Goal: Task Accomplishment & Management: Use online tool/utility

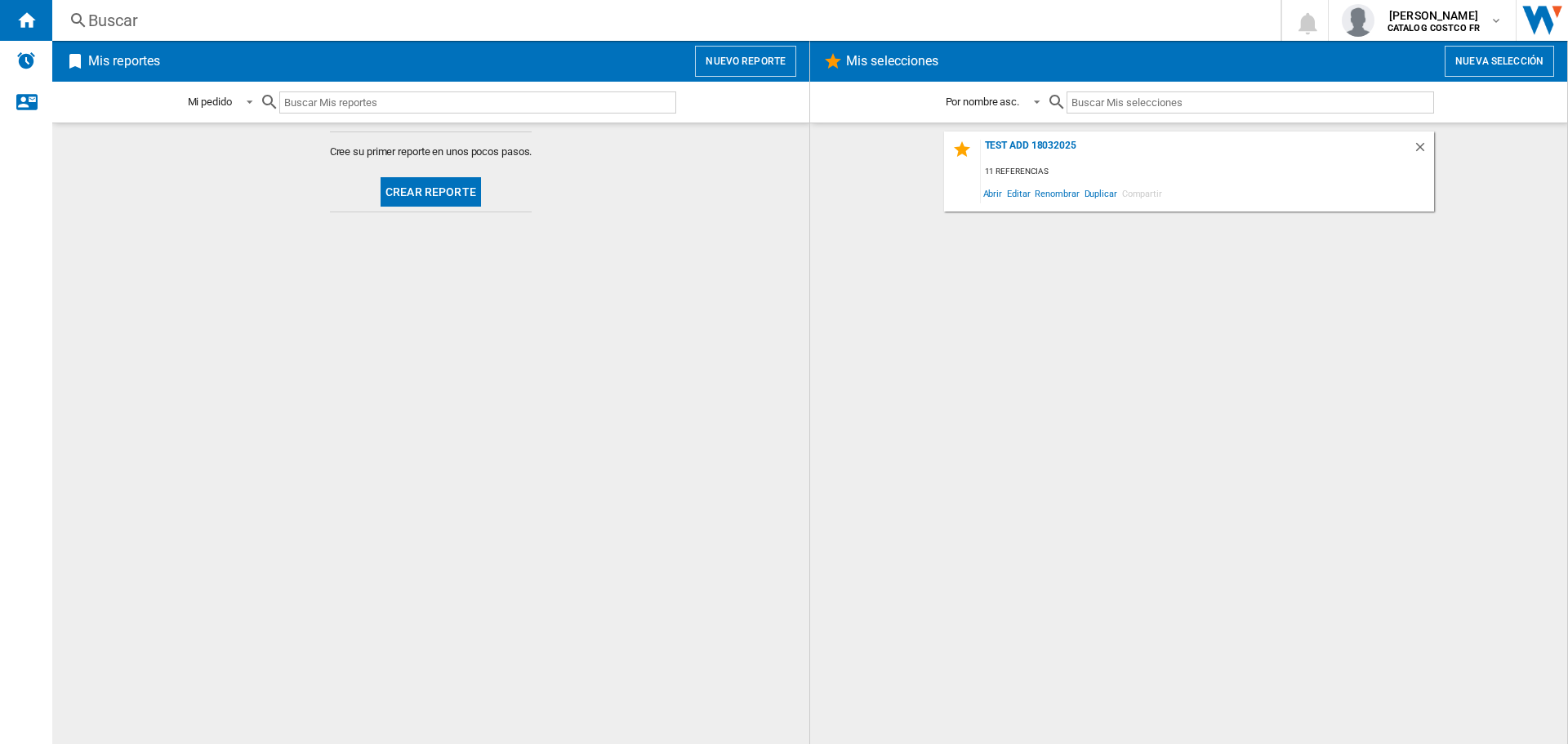
click at [414, 194] on button "Crear reporte" at bounding box center [431, 192] width 101 height 29
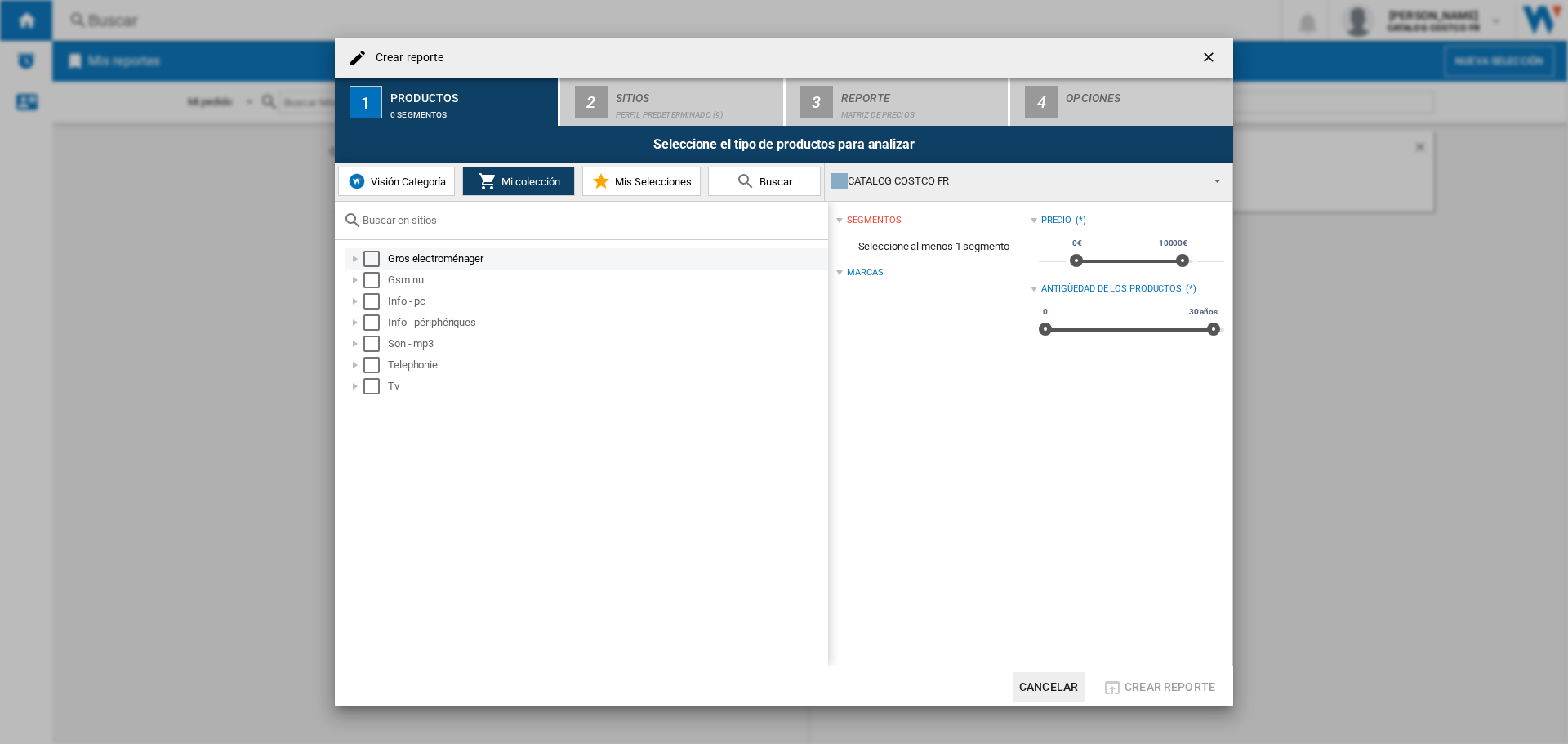
click at [380, 255] on md-checkbox "Select" at bounding box center [375, 259] width 25 height 16
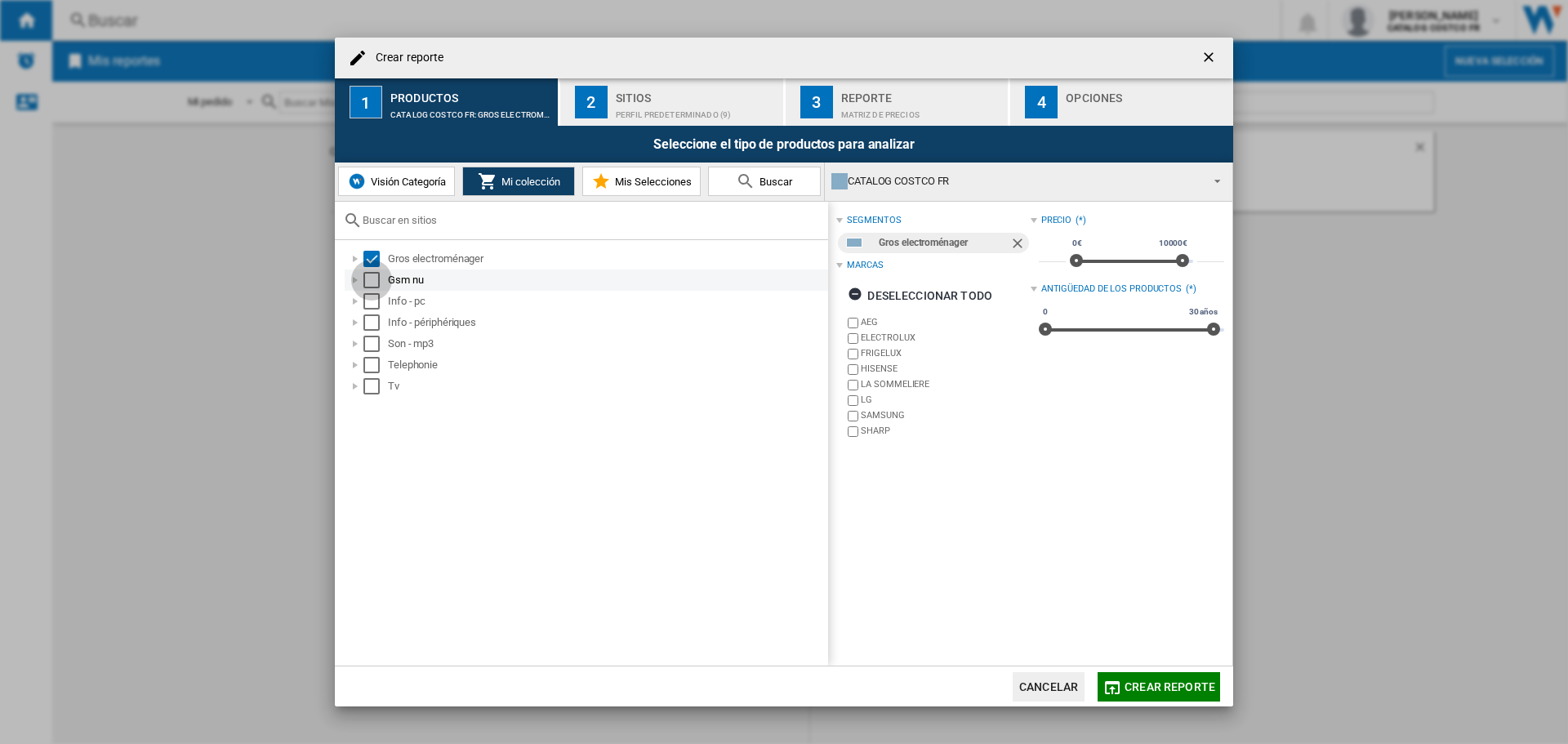
click at [372, 282] on div "Select" at bounding box center [371, 280] width 16 height 16
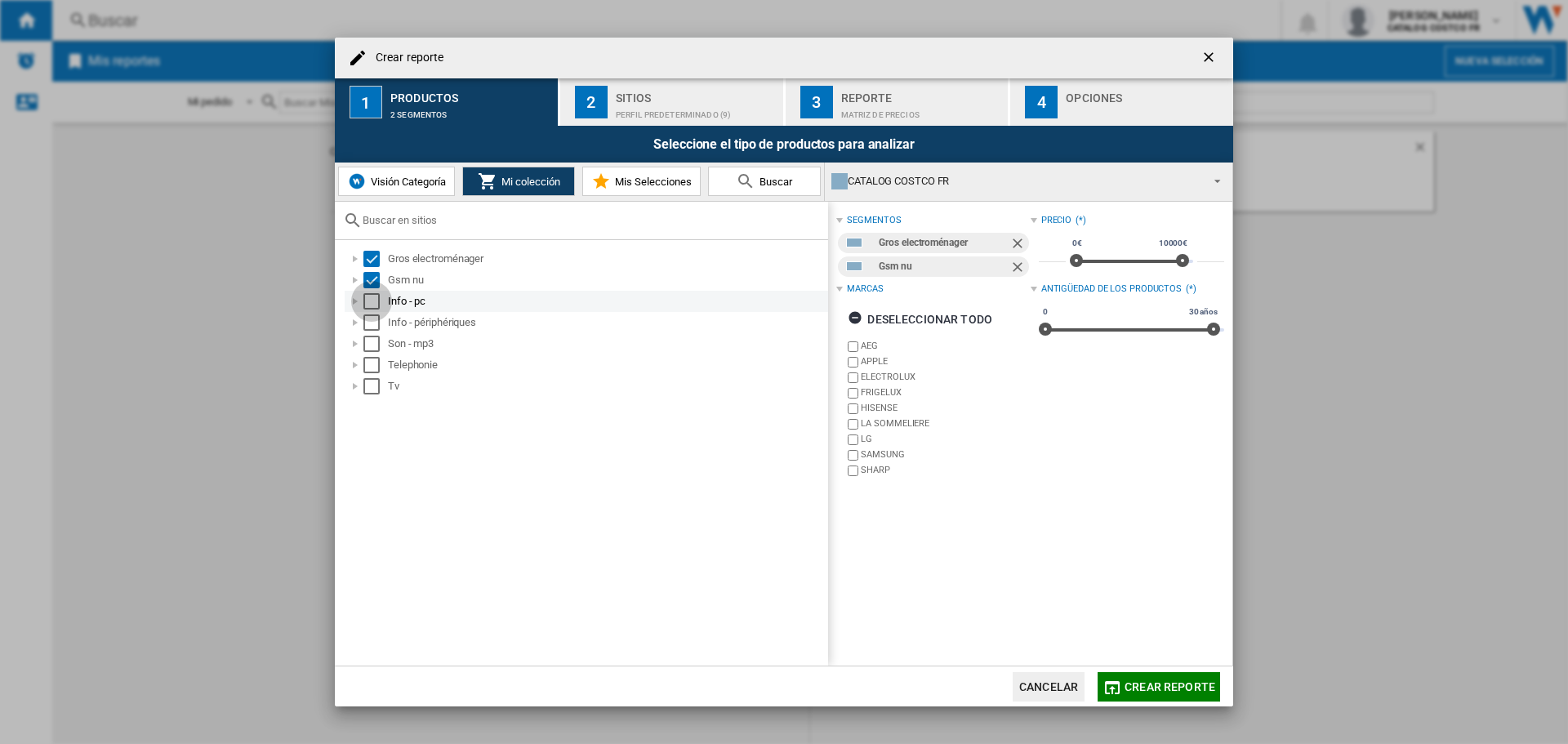
click at [369, 301] on div "Select" at bounding box center [371, 302] width 16 height 16
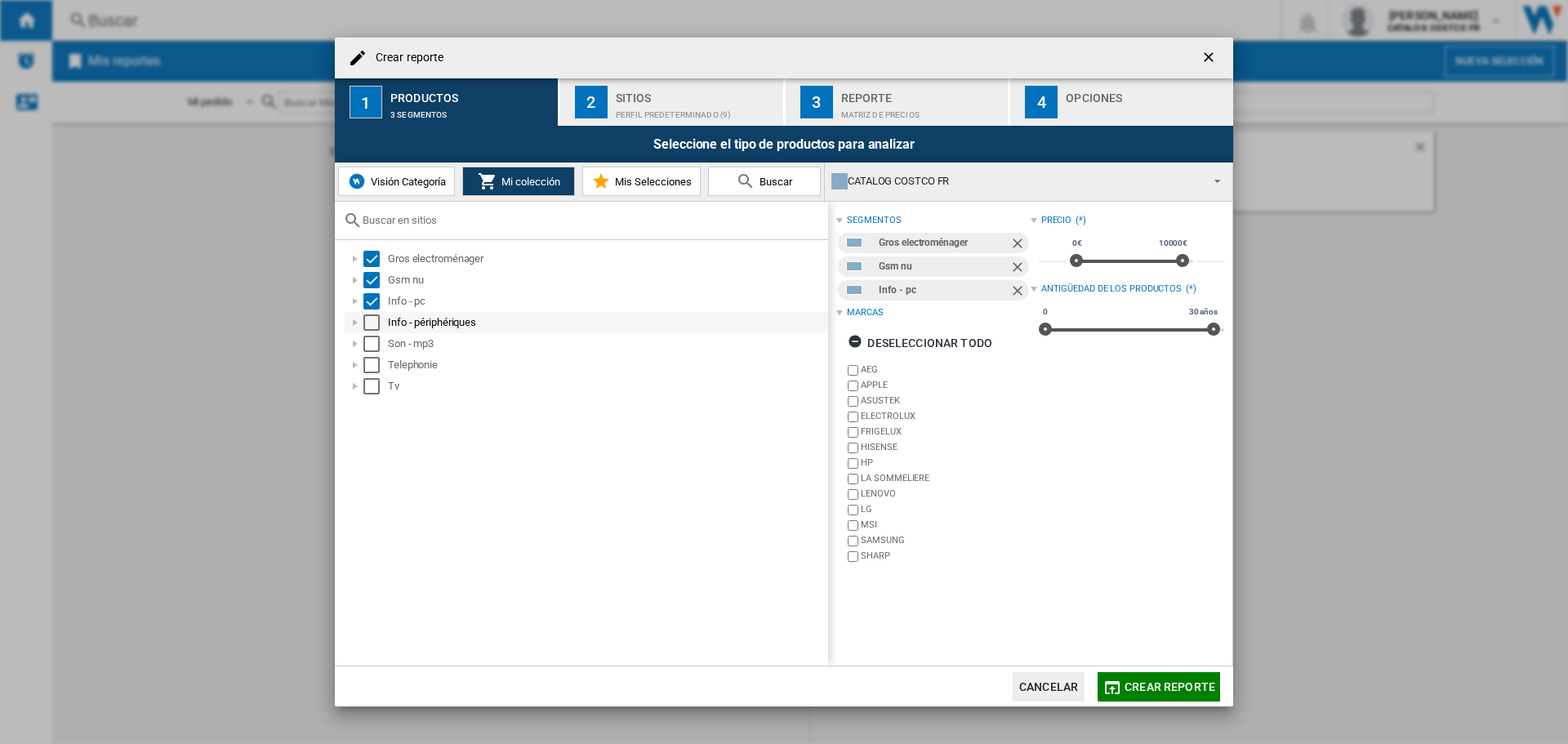
click at [372, 324] on div "Select" at bounding box center [371, 323] width 16 height 16
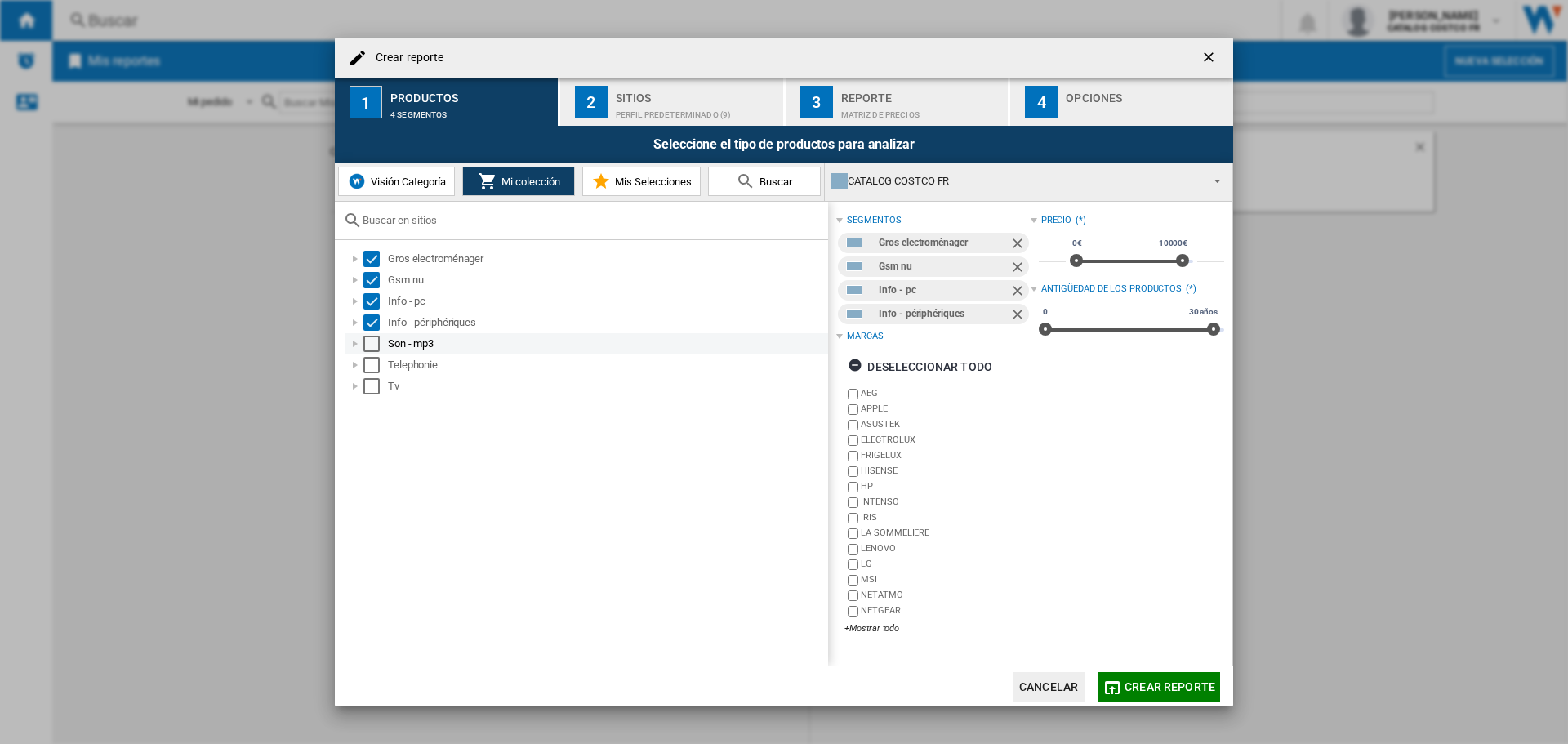
click at [373, 351] on div "Select" at bounding box center [371, 344] width 16 height 16
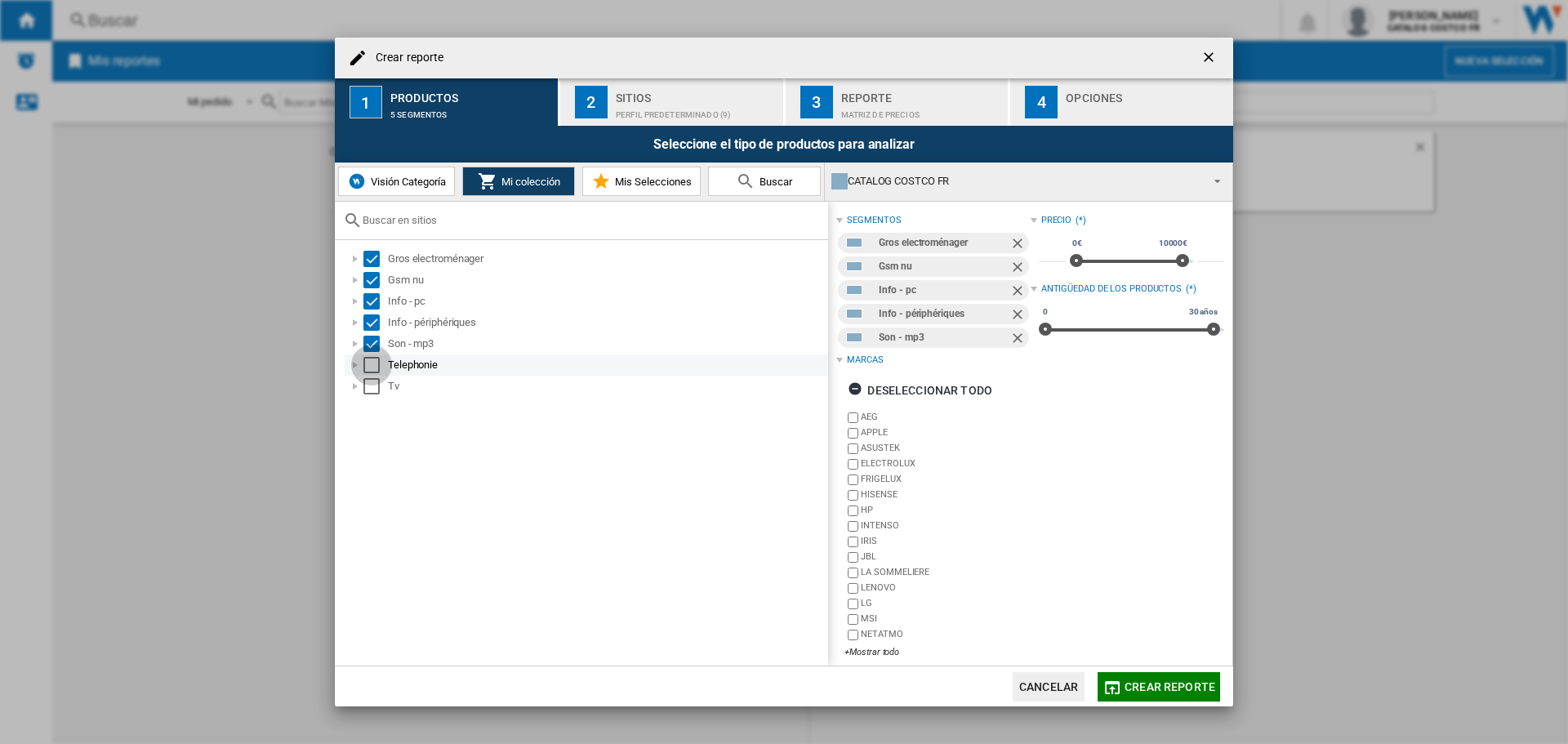
click at [376, 371] on div "Select" at bounding box center [371, 365] width 16 height 16
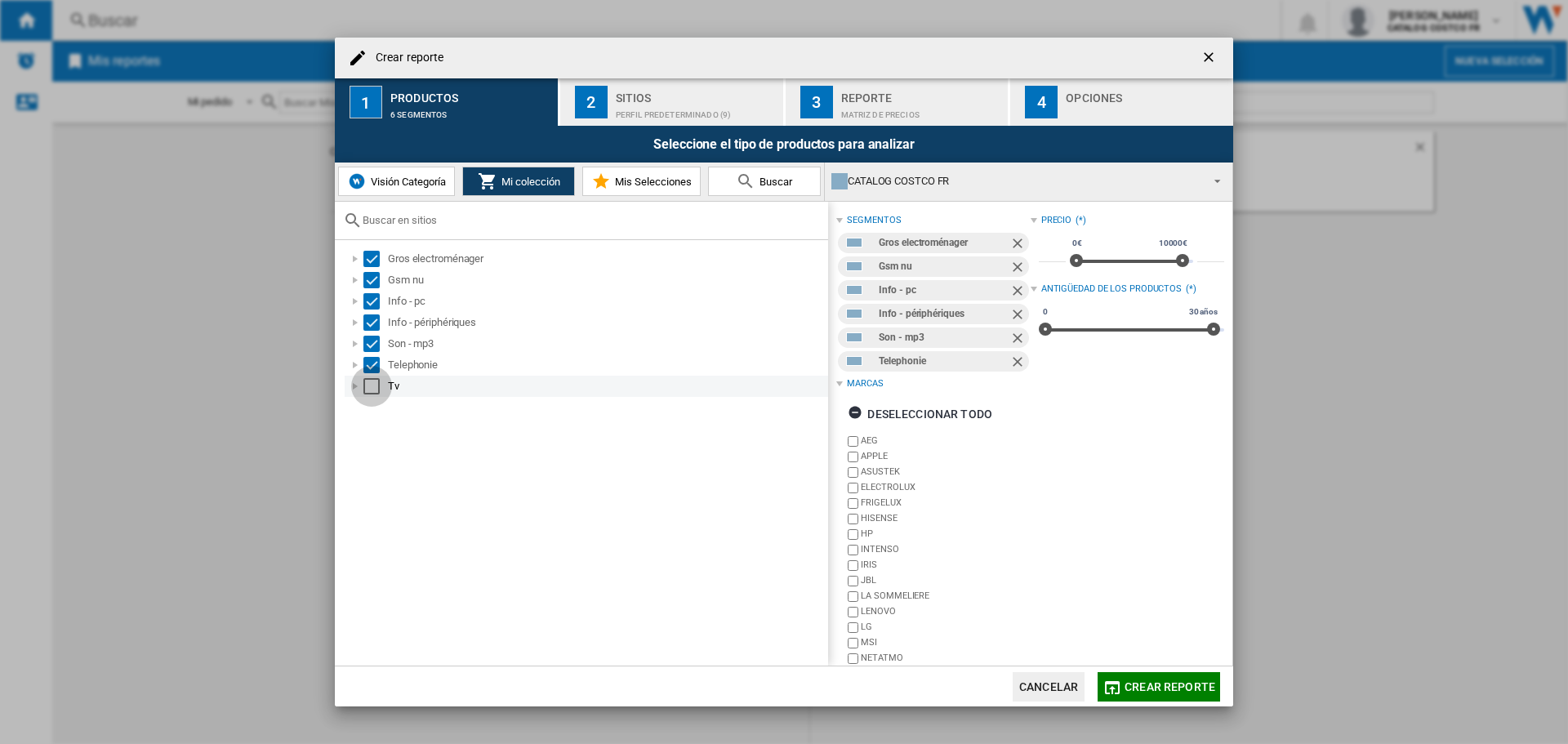
click at [371, 391] on div "Select" at bounding box center [371, 386] width 16 height 16
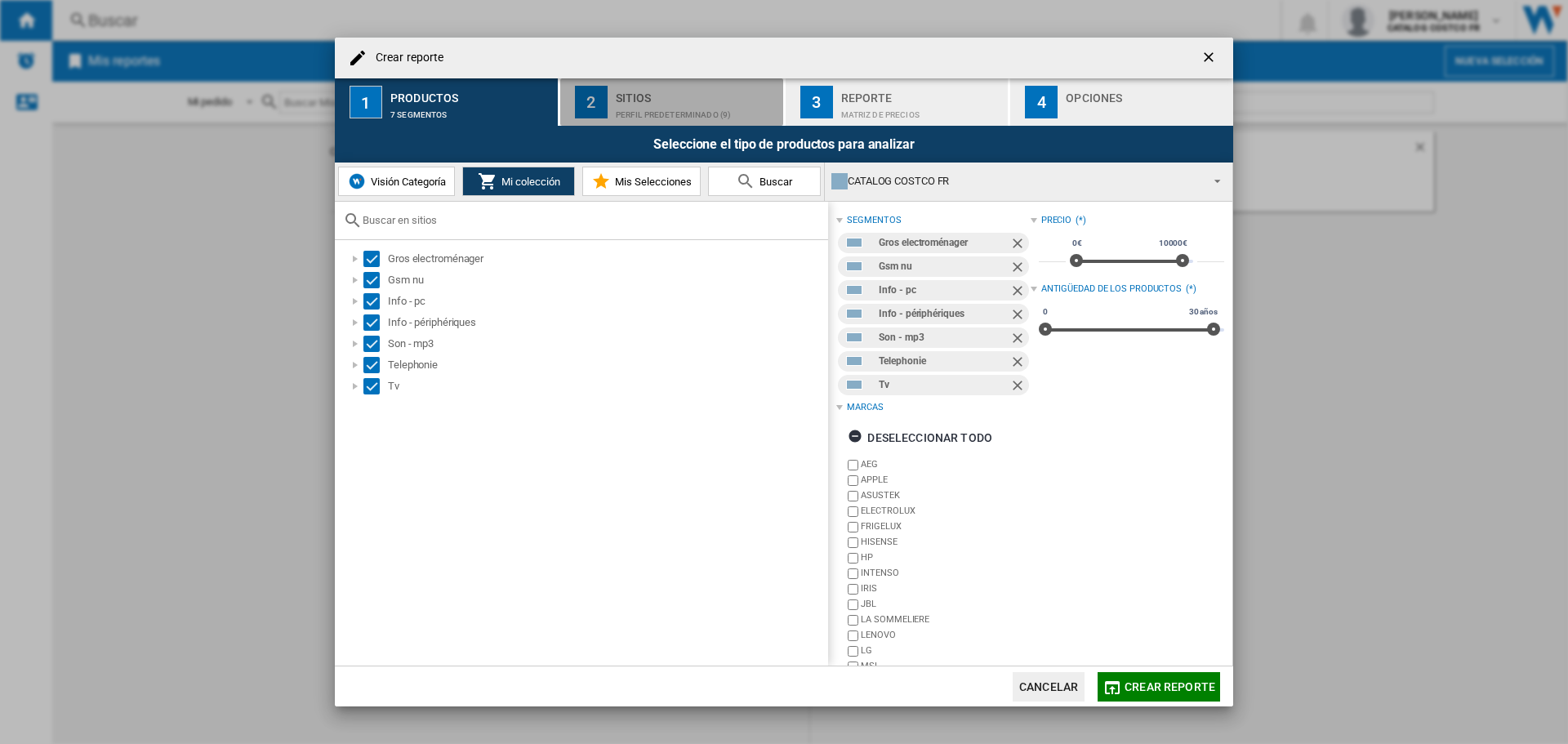
click at [616, 114] on div "Perfil predeterminado (9)" at bounding box center [696, 111] width 161 height 17
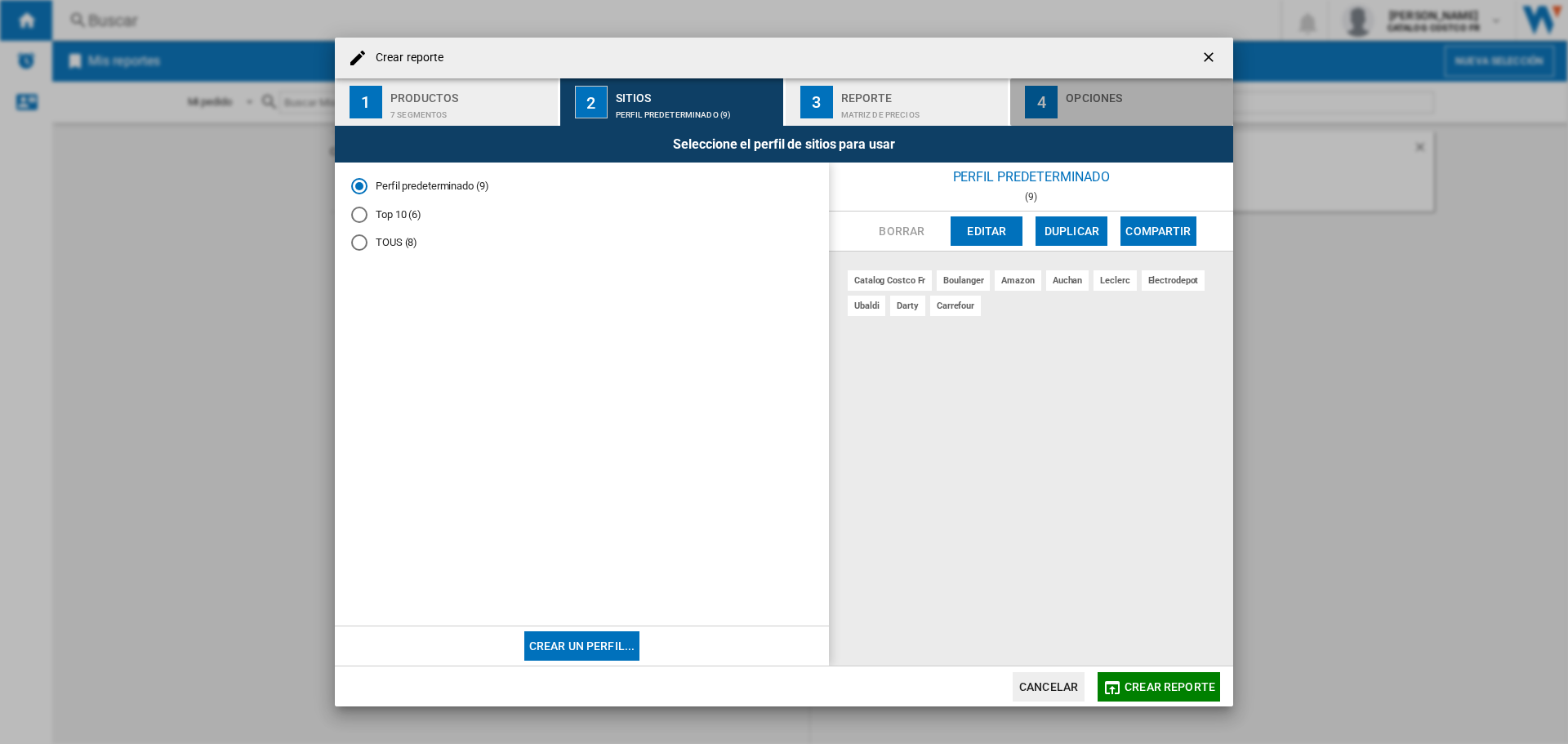
click at [1106, 92] on div "Opciones" at bounding box center [1146, 93] width 161 height 17
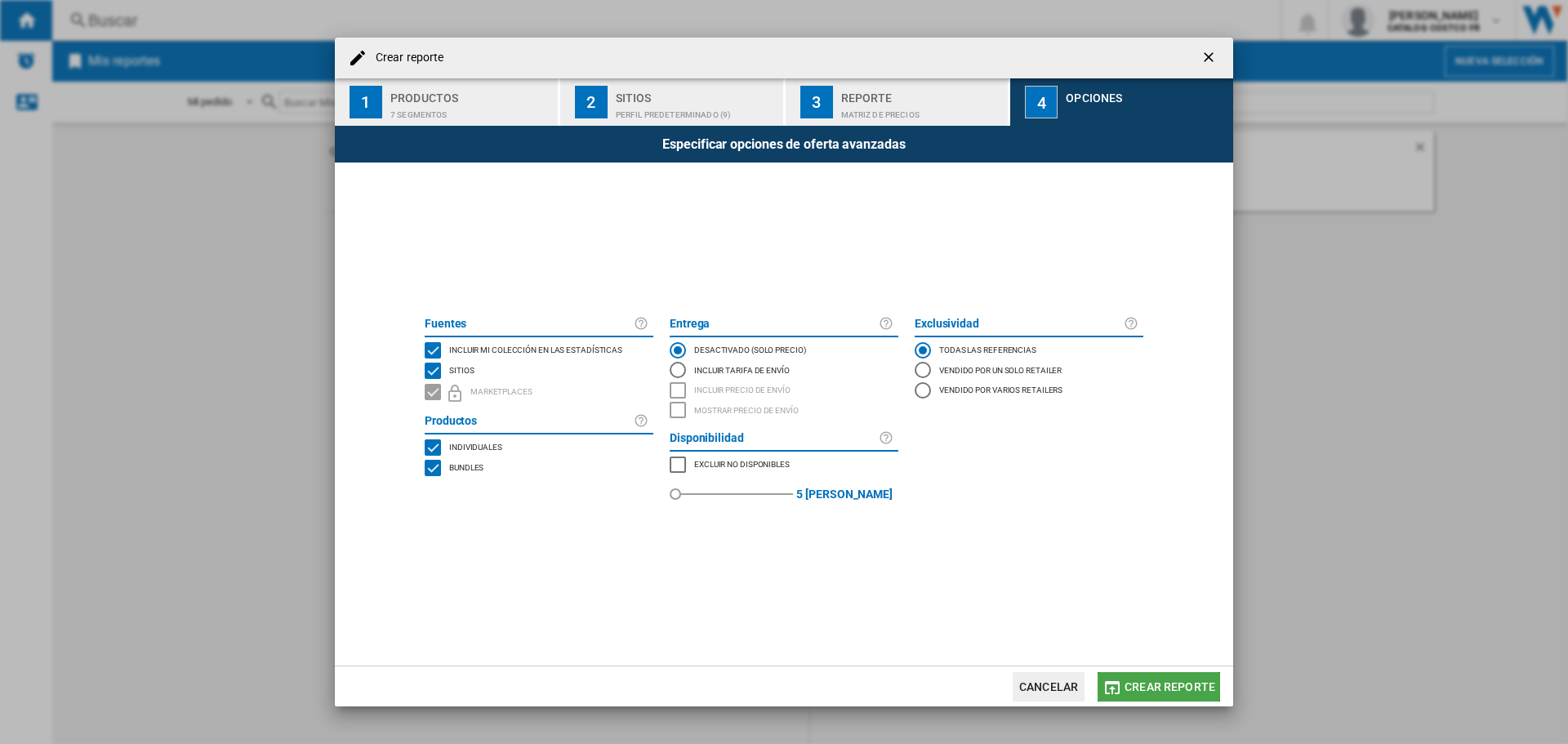
click at [1188, 699] on button "Crear reporte" at bounding box center [1159, 687] width 123 height 29
